Goal: Information Seeking & Learning: Learn about a topic

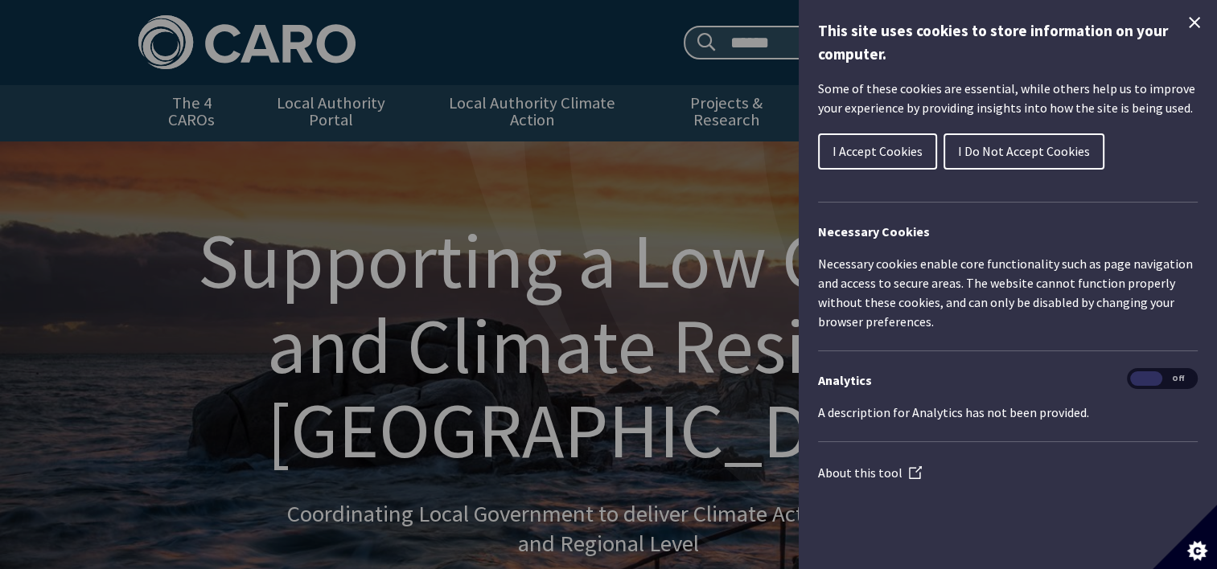
click at [909, 150] on span "I Accept Cookies" at bounding box center [877, 151] width 90 height 16
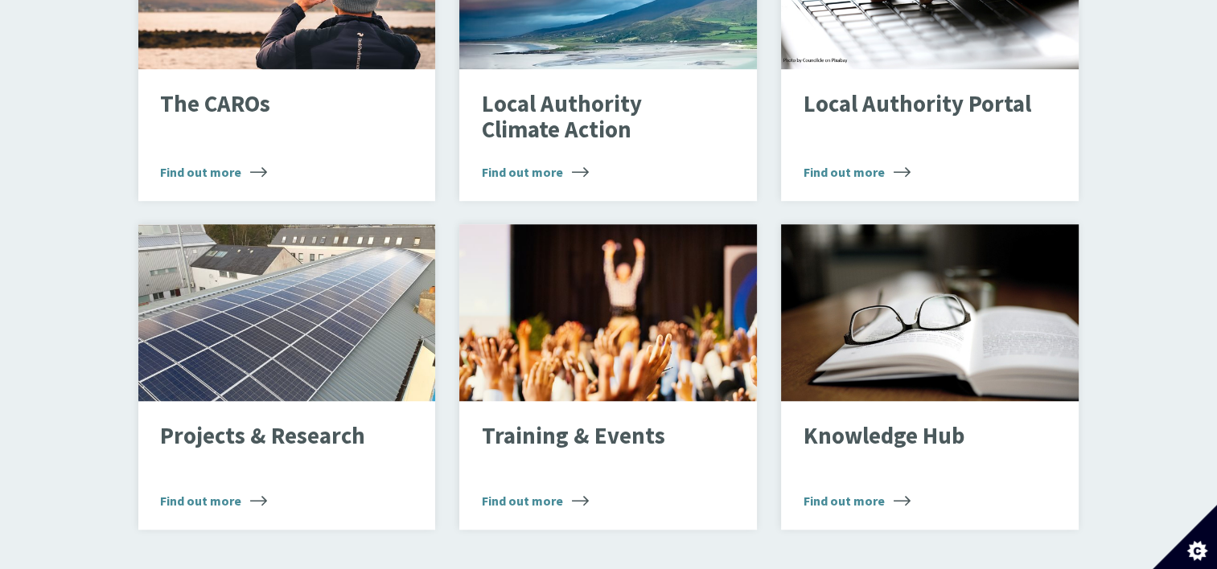
scroll to position [1216, 0]
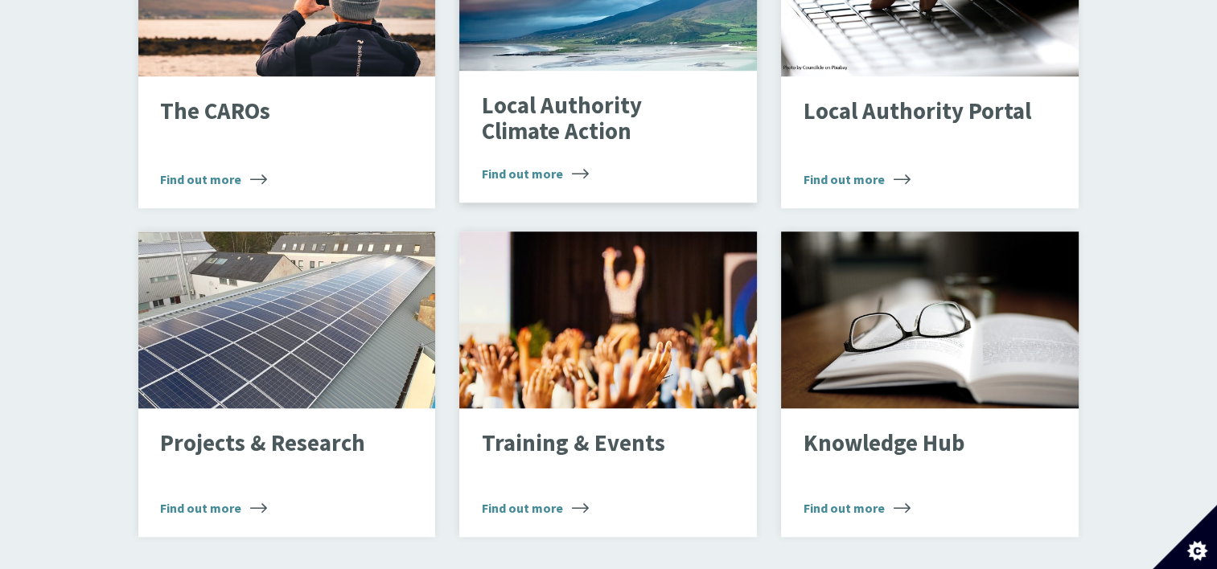
click at [522, 106] on p "Local Authority Climate Action" at bounding box center [596, 118] width 228 height 51
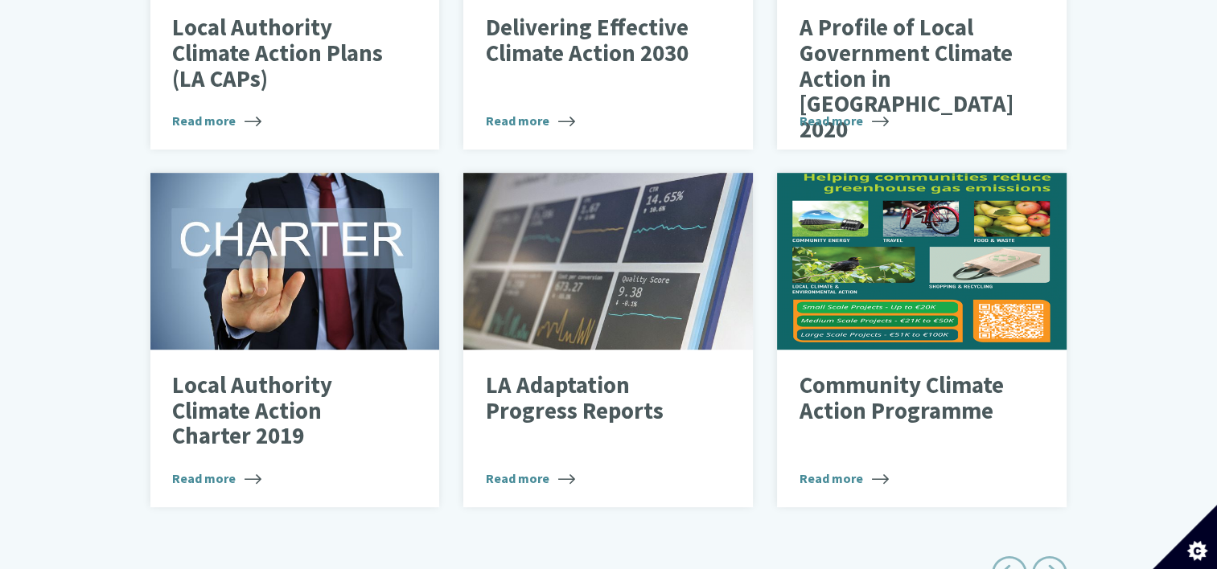
scroll to position [839, 0]
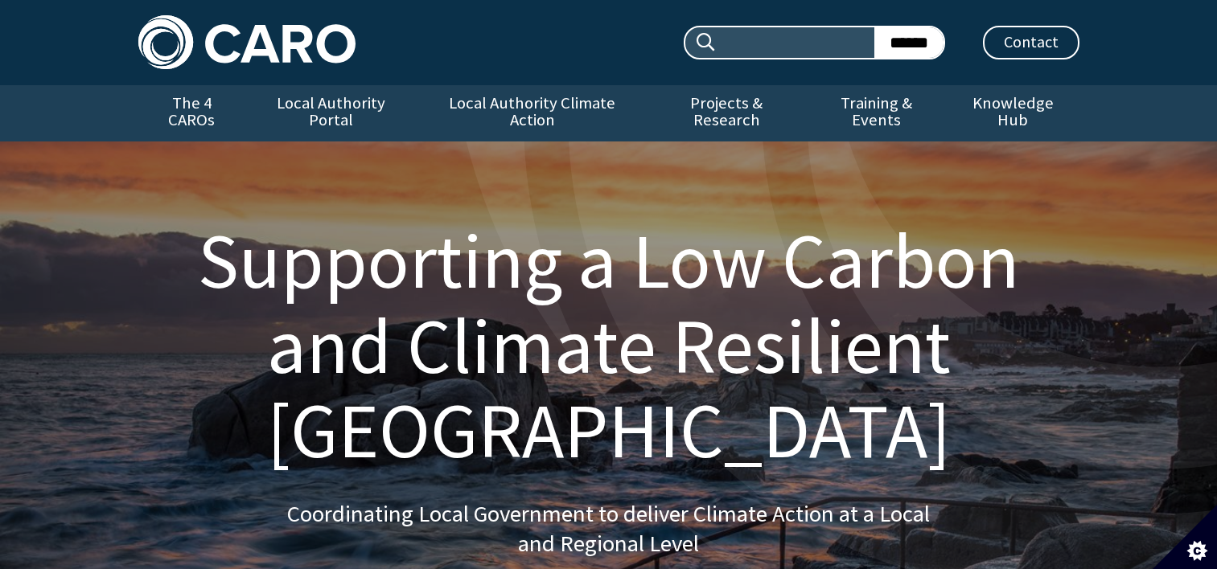
scroll to position [1216, 0]
